Goal: Information Seeking & Learning: Check status

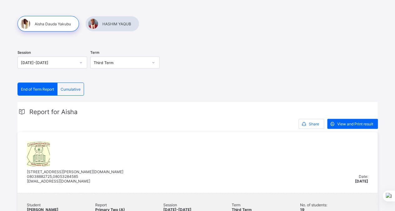
scroll to position [55, 0]
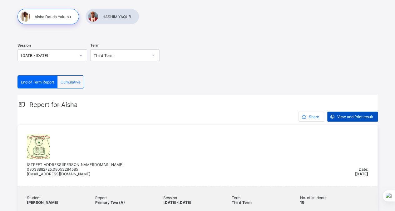
click at [366, 116] on span "View and Print result" at bounding box center [355, 116] width 36 height 5
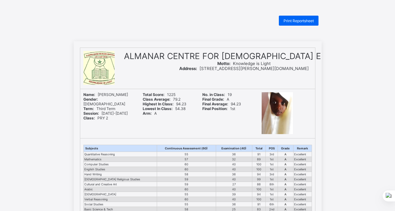
scroll to position [43, 0]
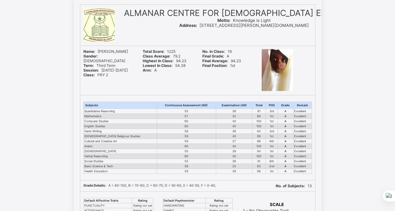
drag, startPoint x: 366, startPoint y: 116, endPoint x: 358, endPoint y: 115, distance: 8.0
click at [358, 115] on div "ALMANAR CENTRE FOR ISLAMIC EDUCATION Motto: Knowledge is Light Address: No. 2 U…" at bounding box center [197, 171] width 395 height 346
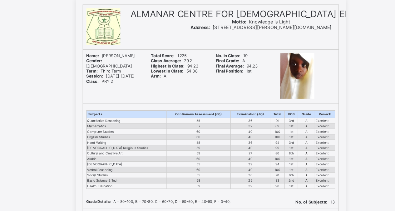
scroll to position [43, 0]
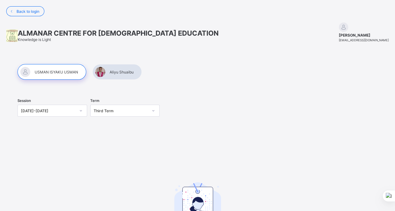
click at [117, 73] on div at bounding box center [116, 72] width 49 height 16
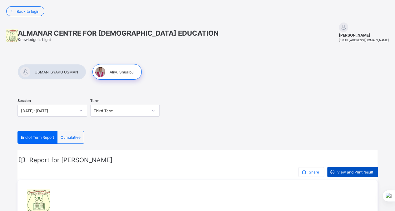
click at [352, 171] on span "View and Print result" at bounding box center [355, 171] width 36 height 5
click at [54, 72] on div at bounding box center [51, 72] width 69 height 16
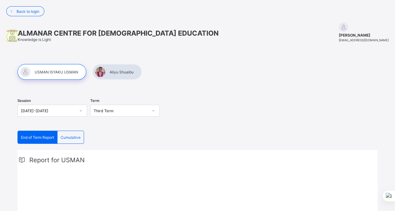
click at [40, 136] on span "End of Term Report" at bounding box center [37, 137] width 33 height 5
click at [42, 141] on div "End of Term Report" at bounding box center [38, 137] width 40 height 12
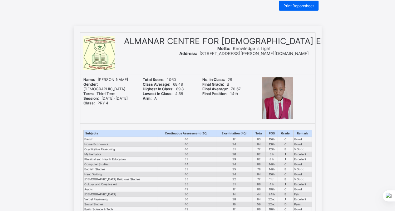
scroll to position [19, 0]
